Goal: Navigation & Orientation: Find specific page/section

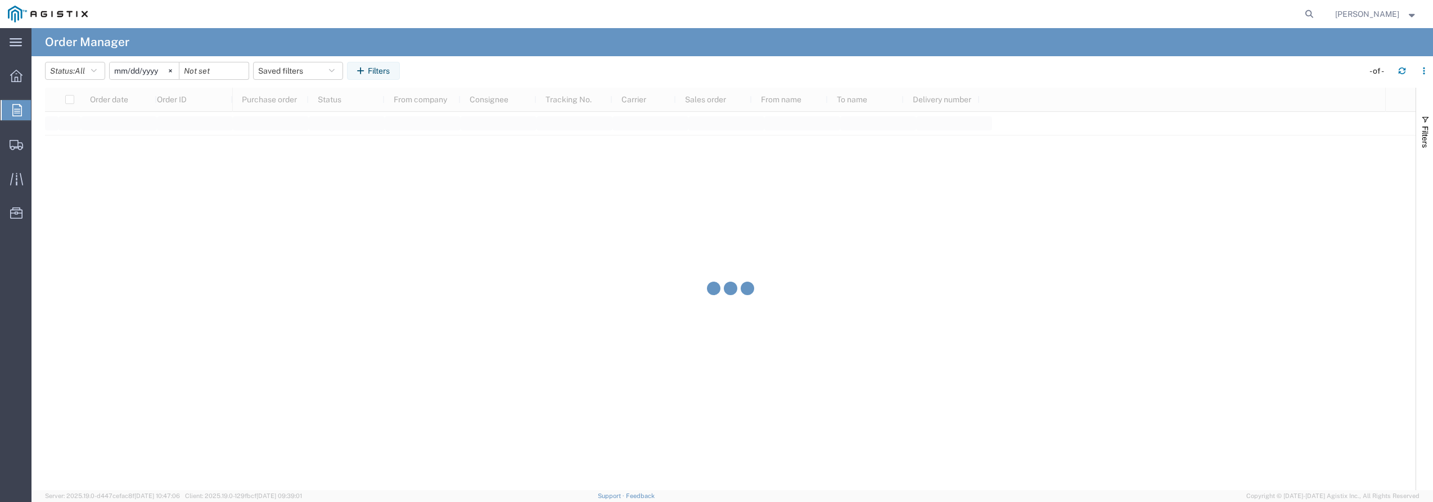
click at [19, 110] on icon at bounding box center [17, 110] width 10 height 12
